Goal: Navigation & Orientation: Find specific page/section

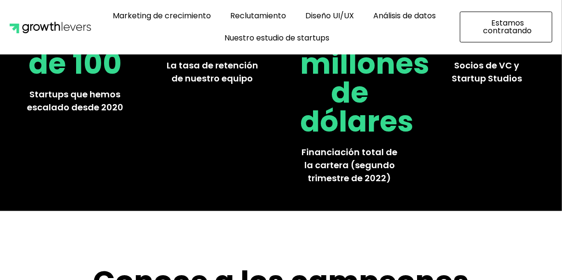
scroll to position [482, 0]
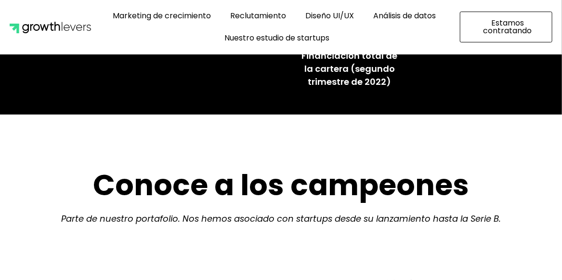
click at [499, 23] on font "Estamos contratando" at bounding box center [507, 26] width 49 height 19
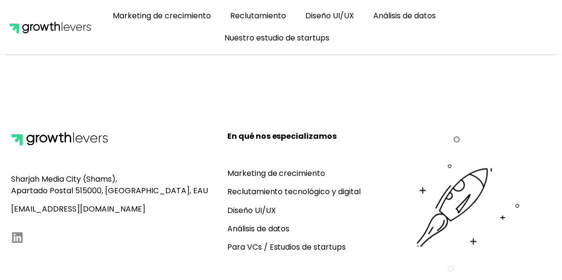
scroll to position [627, 0]
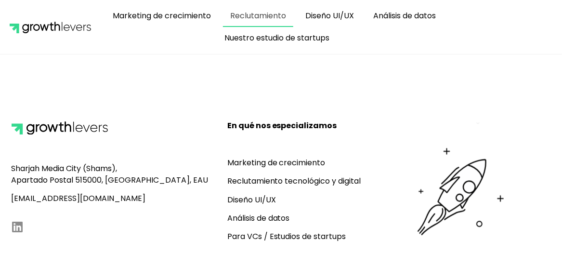
click at [277, 25] on link "Reclutamiento" at bounding box center [258, 16] width 70 height 22
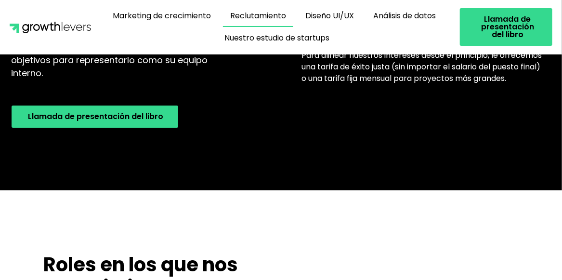
scroll to position [1253, 0]
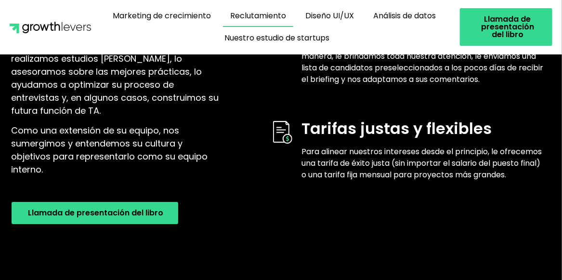
click at [133, 224] on link "Llamada de presentación del libro" at bounding box center [95, 213] width 167 height 22
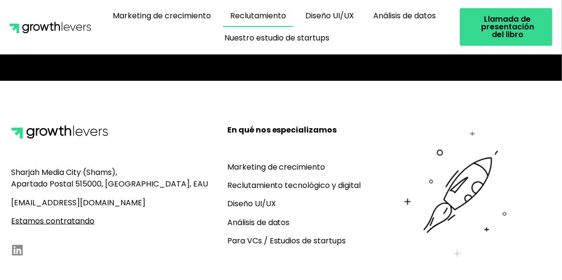
scroll to position [3359, 0]
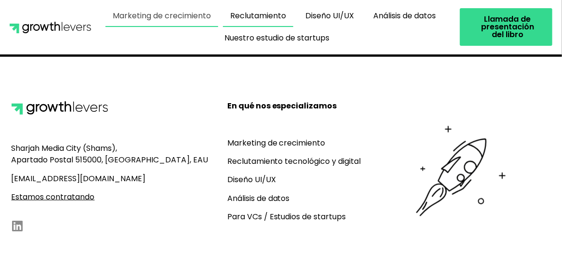
click at [199, 15] on font "Marketing de crecimiento" at bounding box center [162, 15] width 98 height 11
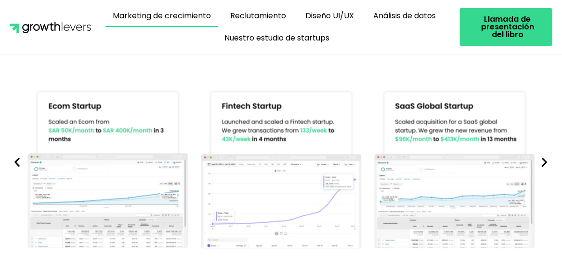
scroll to position [530, 0]
